Goal: Task Accomplishment & Management: Complete application form

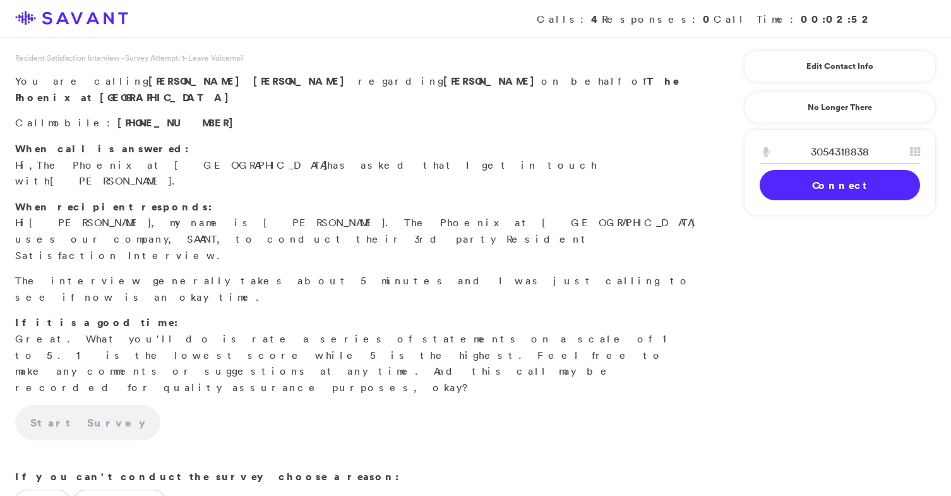
click at [800, 188] on link "Connect" at bounding box center [840, 185] width 160 height 30
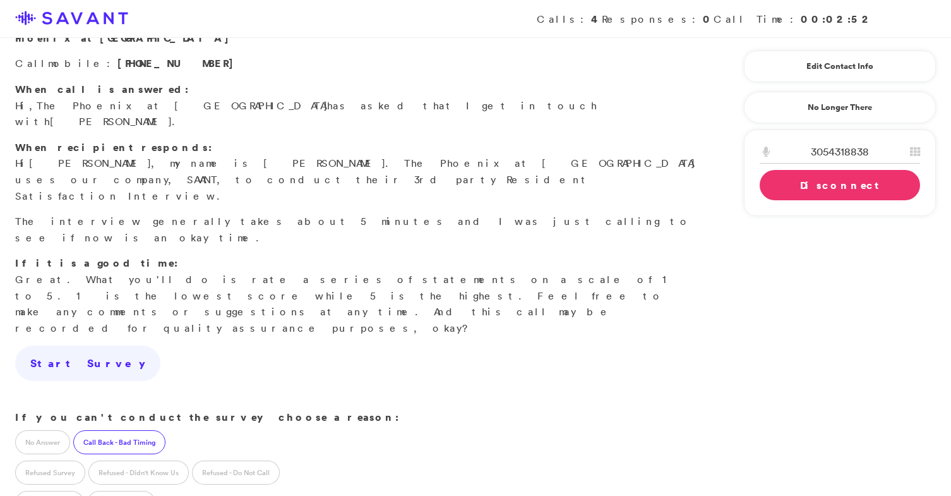
scroll to position [69, 0]
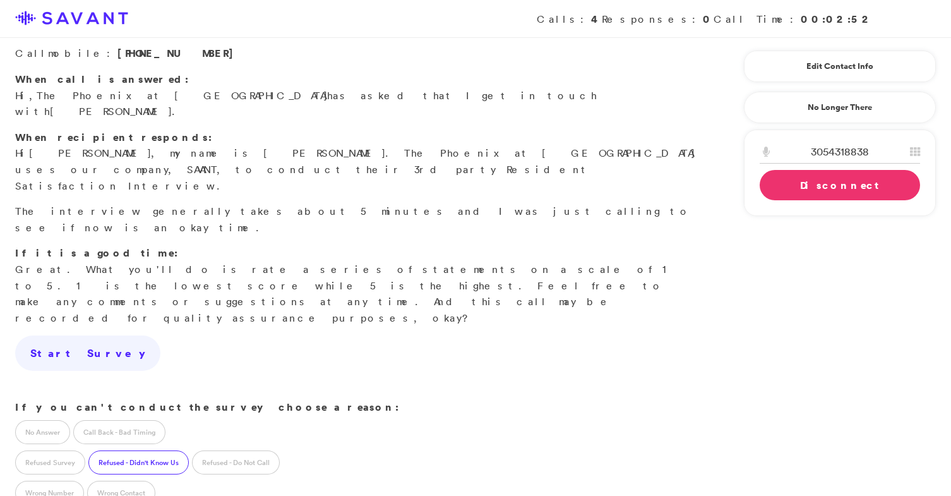
click at [137, 450] on label "Refused - Didn't Know Us" at bounding box center [138, 462] width 100 height 24
click at [131, 420] on label "Call Back - Bad Timing" at bounding box center [119, 432] width 92 height 24
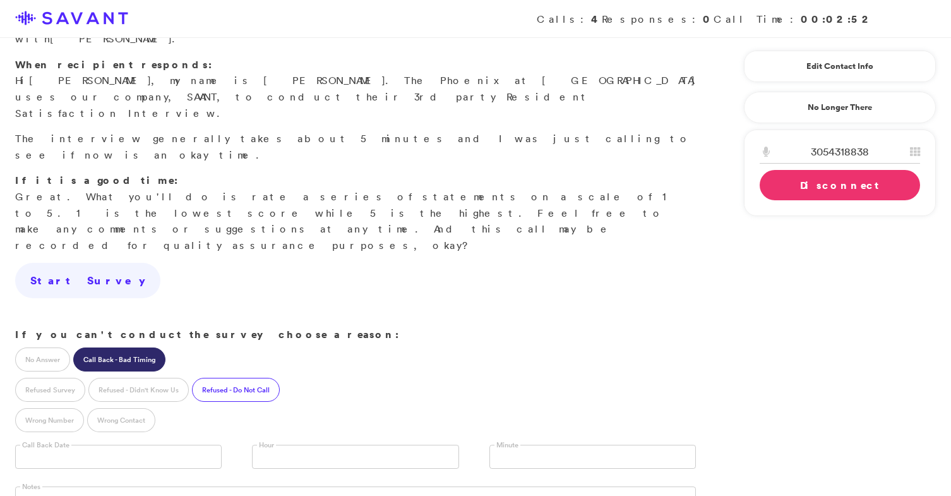
scroll to position [201, 0]
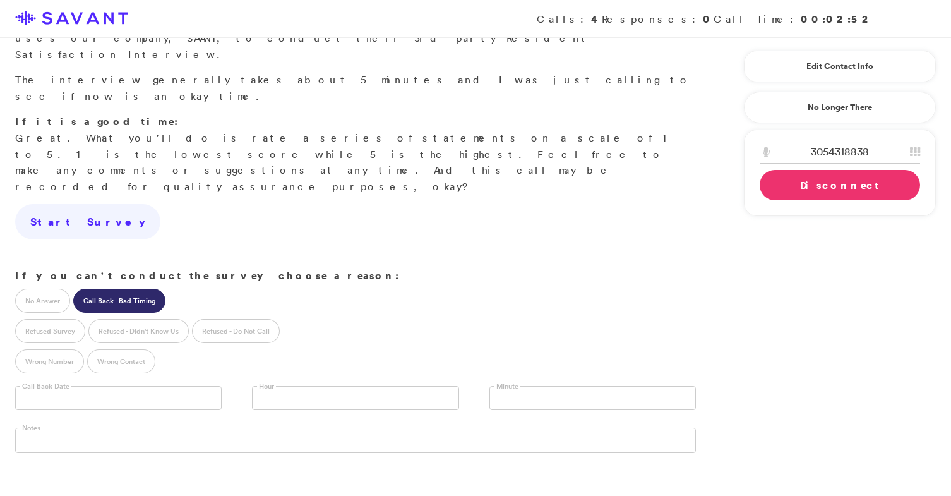
click at [133, 386] on input "text" at bounding box center [118, 398] width 207 height 24
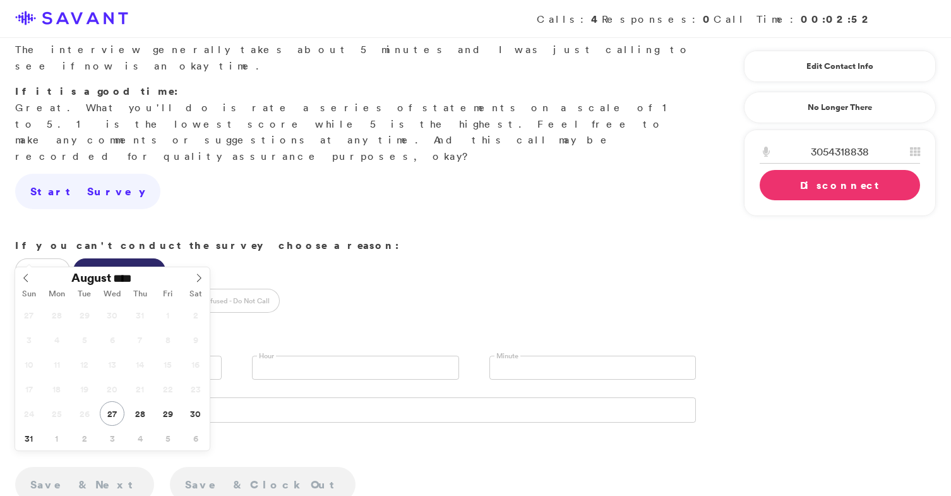
scroll to position [238, 0]
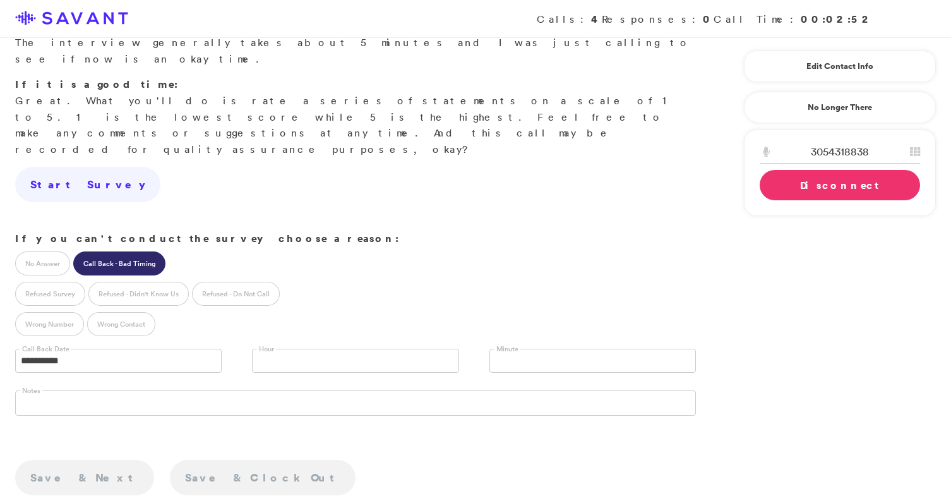
click at [808, 187] on link "Disconnect" at bounding box center [840, 185] width 160 height 30
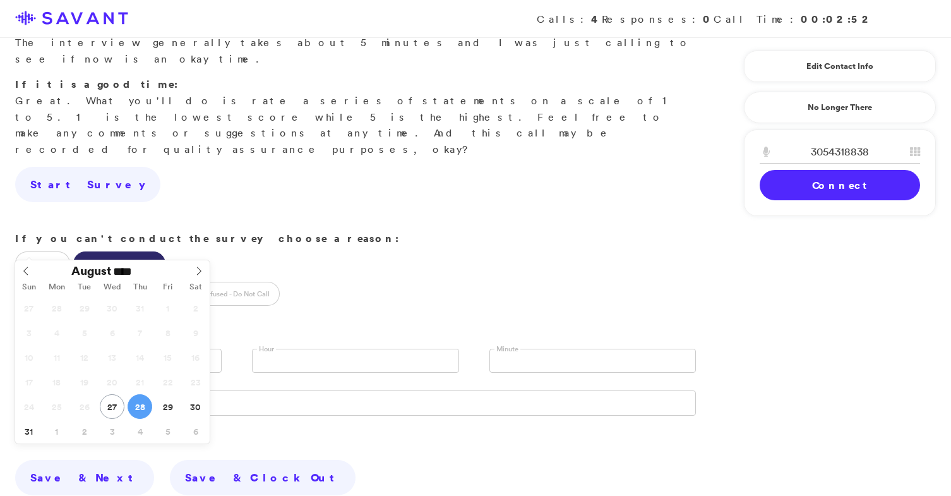
click at [128, 349] on input "**********" at bounding box center [118, 361] width 207 height 24
type input "**********"
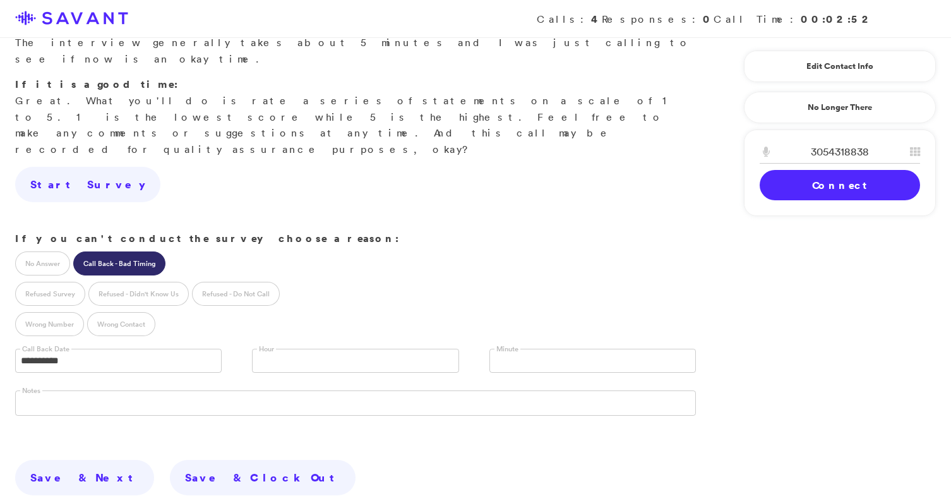
click at [299, 349] on link at bounding box center [355, 361] width 207 height 24
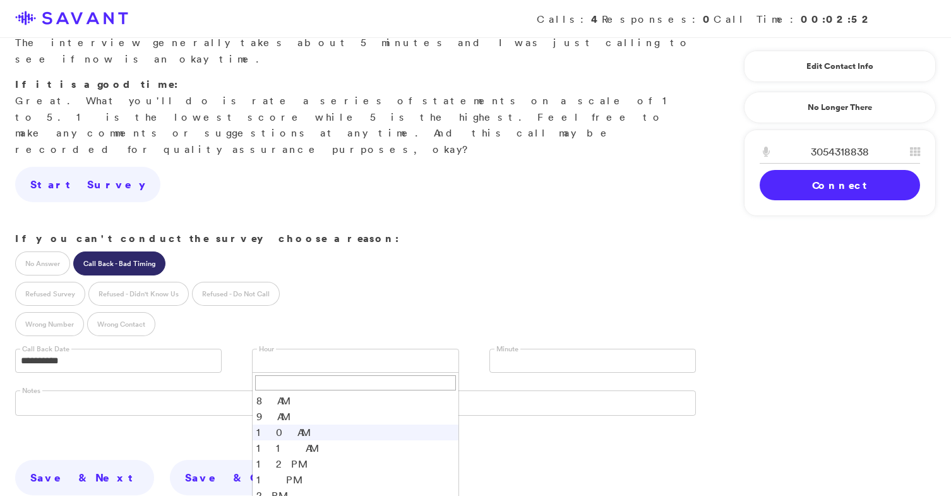
click at [271, 424] on li "10 AM" at bounding box center [355, 432] width 205 height 16
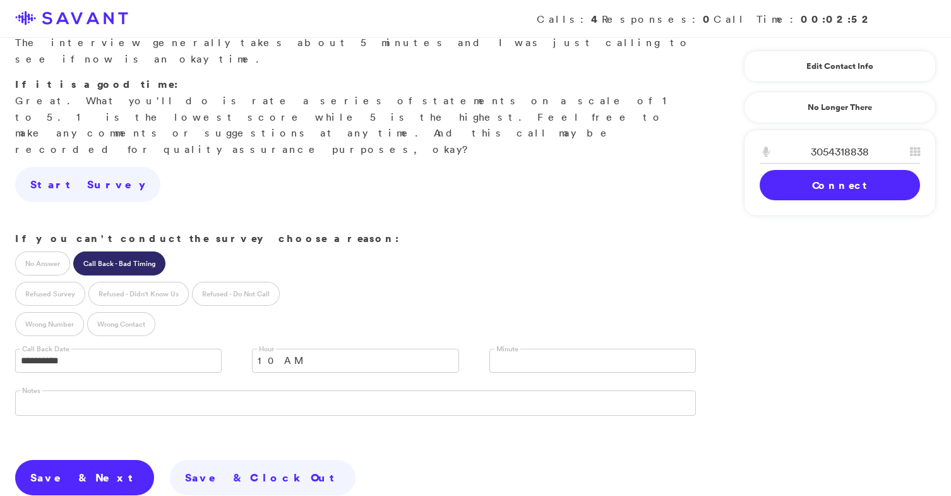
click at [66, 460] on link "Save & Next" at bounding box center [84, 477] width 139 height 35
